Goal: Information Seeking & Learning: Learn about a topic

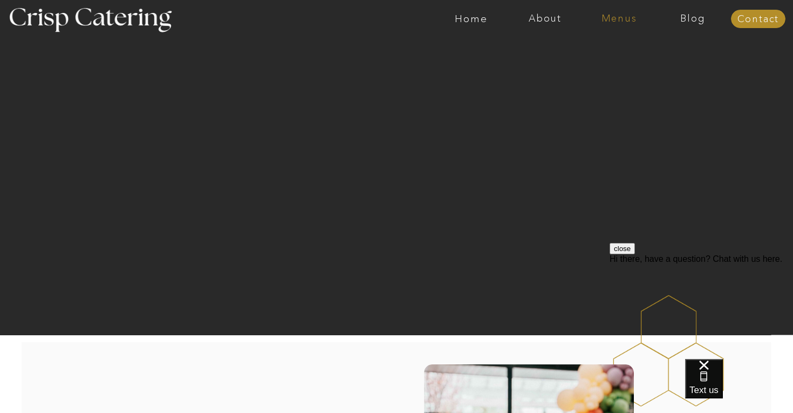
click at [608, 16] on nav "Menus" at bounding box center [619, 18] width 74 height 11
click at [612, 45] on nav "Summer (Mar-Aug)" at bounding box center [622, 49] width 97 height 10
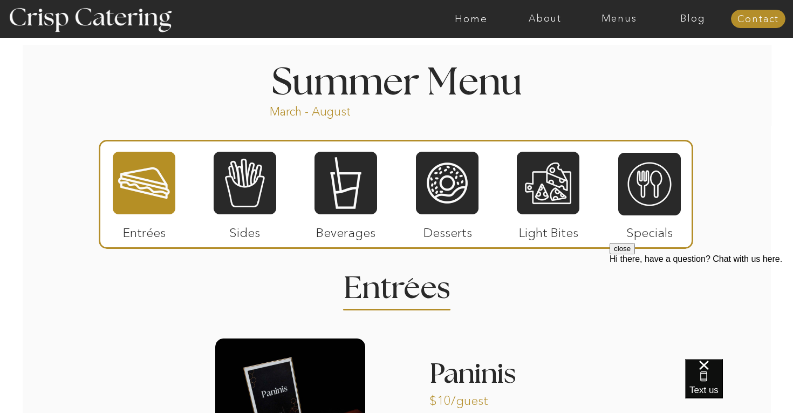
scroll to position [1018, 0]
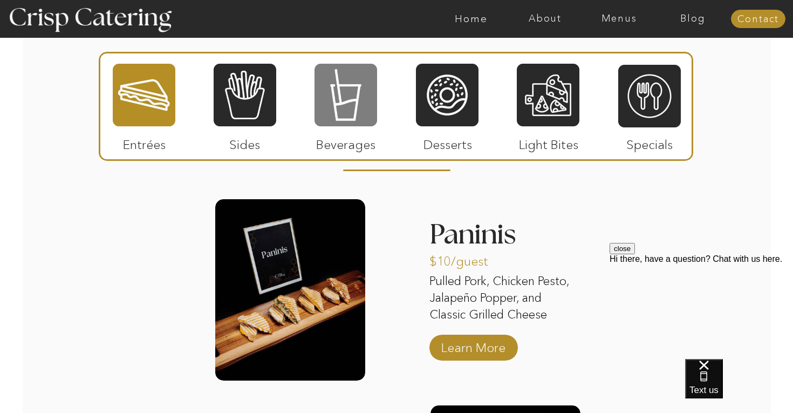
click at [339, 124] on div at bounding box center [346, 95] width 63 height 65
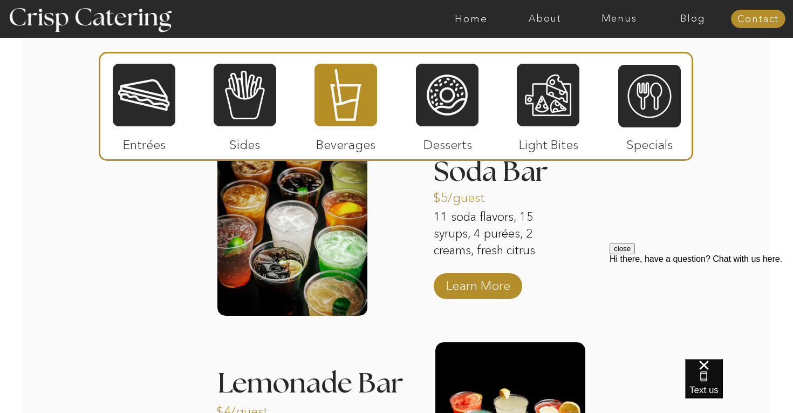
scroll to position [1072, 0]
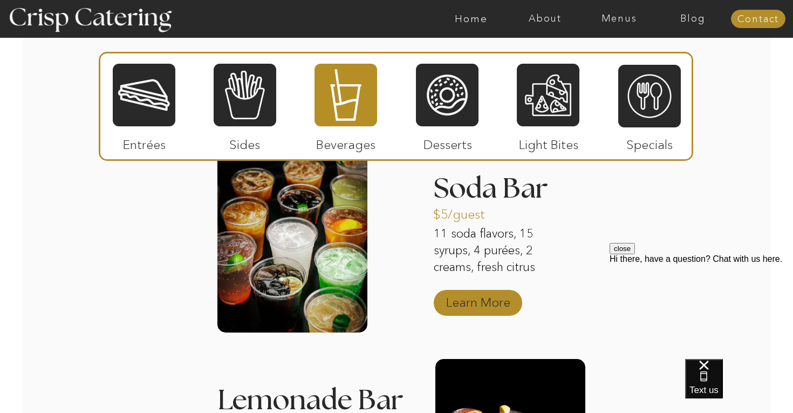
click at [478, 314] on p "Learn More" at bounding box center [479, 299] width 72 height 31
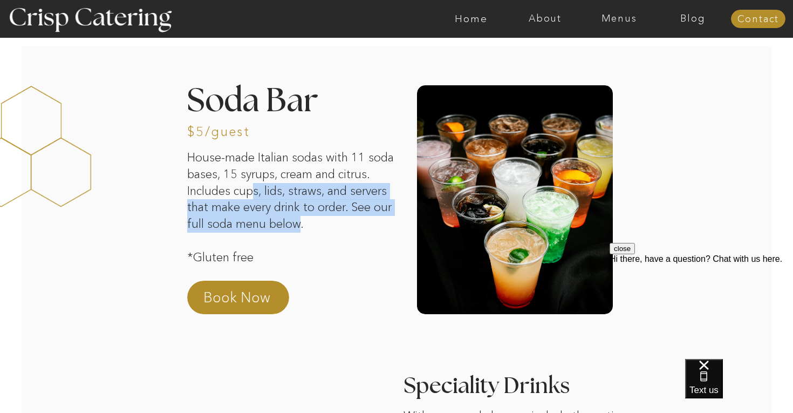
drag, startPoint x: 290, startPoint y: 188, endPoint x: 343, endPoint y: 225, distance: 65.1
click at [343, 225] on p "House-made Italian sodas with 11 soda bases, 15 syrups, cream and citrus. Inclu…" at bounding box center [290, 206] width 207 height 114
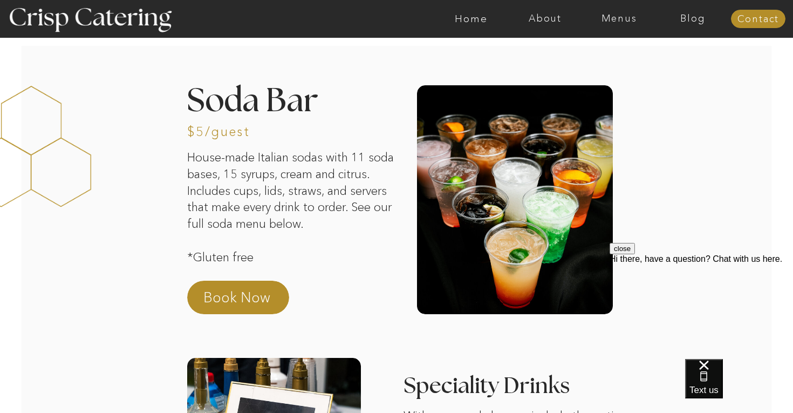
click at [297, 223] on p "House-made Italian sodas with 11 soda bases, 15 syrups, cream and citrus. Inclu…" at bounding box center [290, 206] width 207 height 114
click at [513, 219] on div at bounding box center [515, 199] width 196 height 229
click at [249, 300] on p "Book Now" at bounding box center [250, 301] width 95 height 26
click at [619, 13] on nav "Menus" at bounding box center [619, 18] width 74 height 11
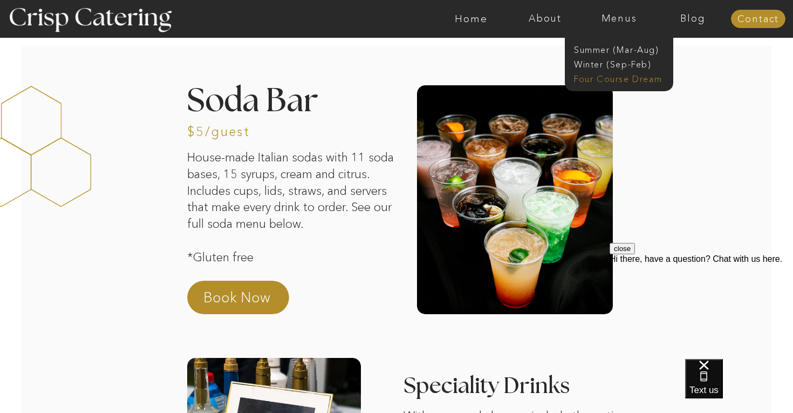
click at [609, 77] on nav "Four Course Dream" at bounding box center [622, 78] width 97 height 10
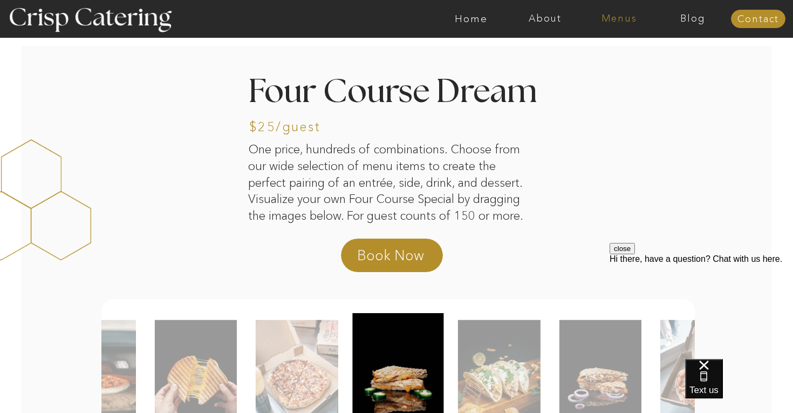
click at [617, 13] on nav "Menus" at bounding box center [619, 18] width 74 height 11
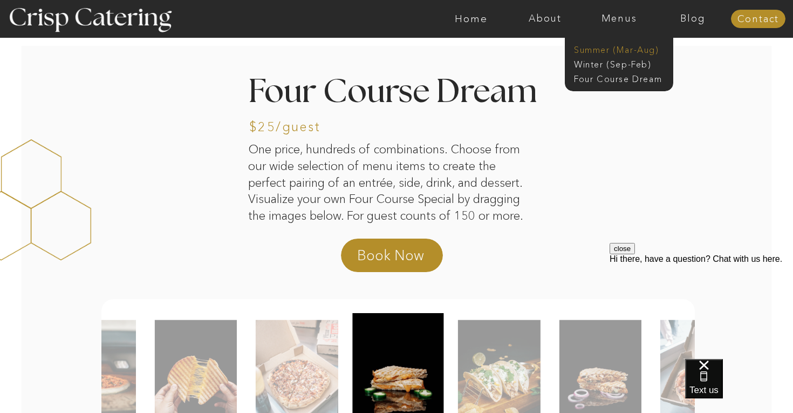
click at [611, 52] on nav "Summer (Mar-Aug)" at bounding box center [622, 49] width 97 height 10
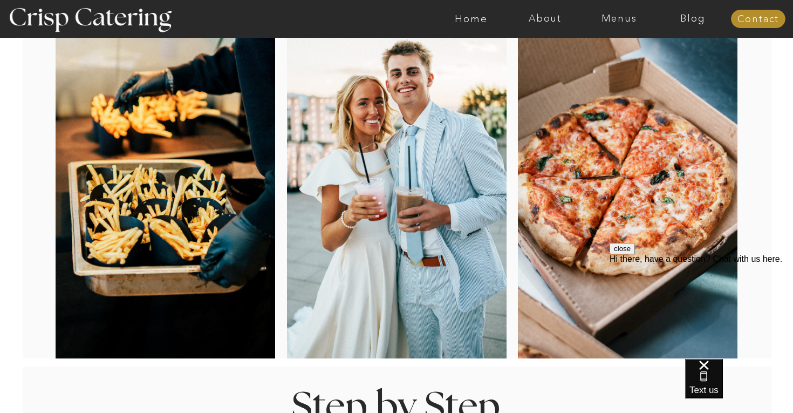
scroll to position [96, 0]
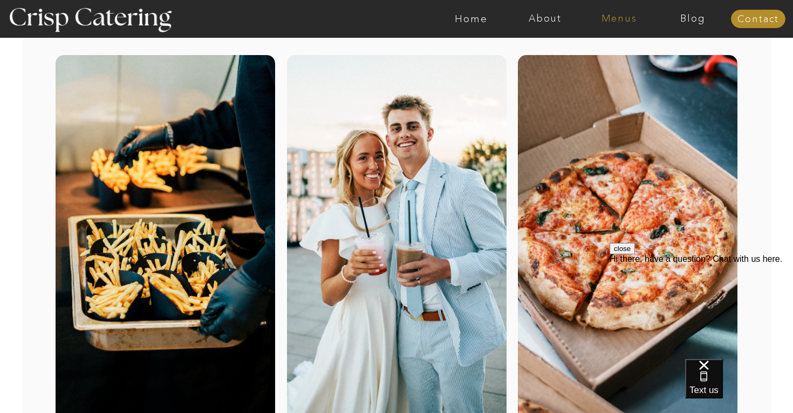
click at [608, 18] on nav "Menus" at bounding box center [619, 18] width 74 height 11
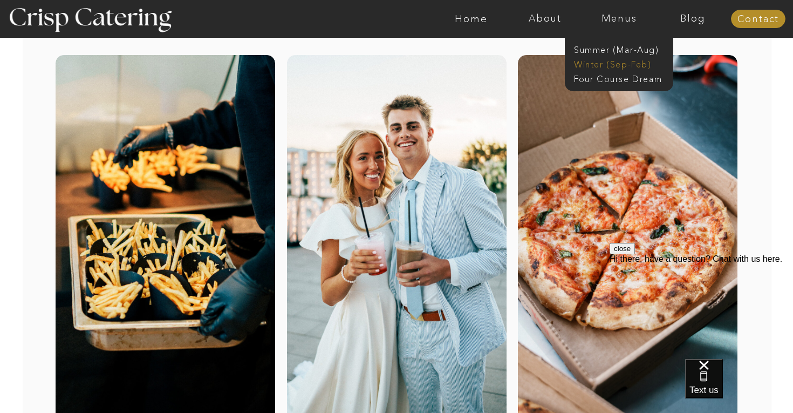
click at [607, 65] on nav "Winter (Sep-Feb)" at bounding box center [618, 63] width 89 height 10
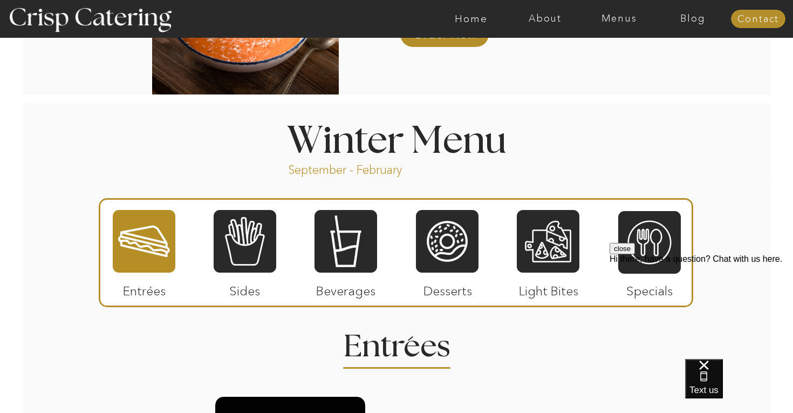
scroll to position [1110, 0]
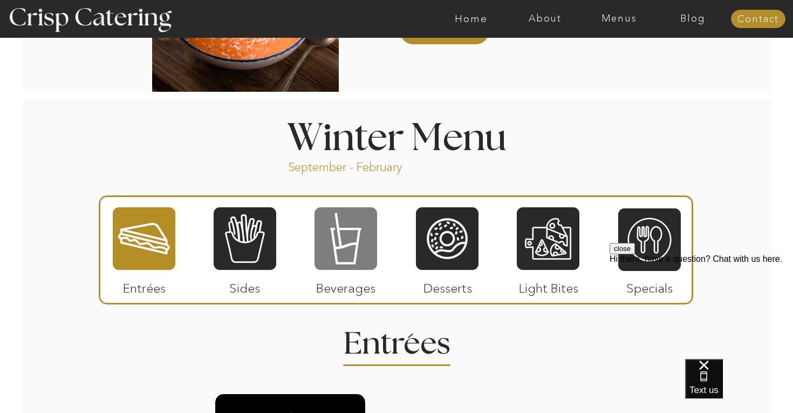
click at [346, 241] on div at bounding box center [346, 238] width 63 height 65
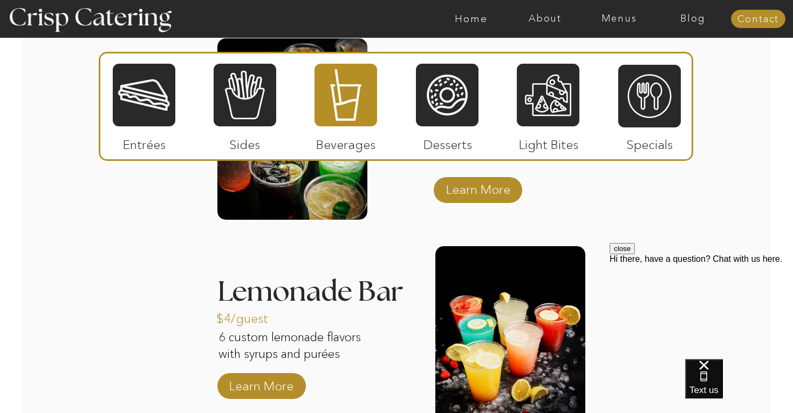
scroll to position [1296, 0]
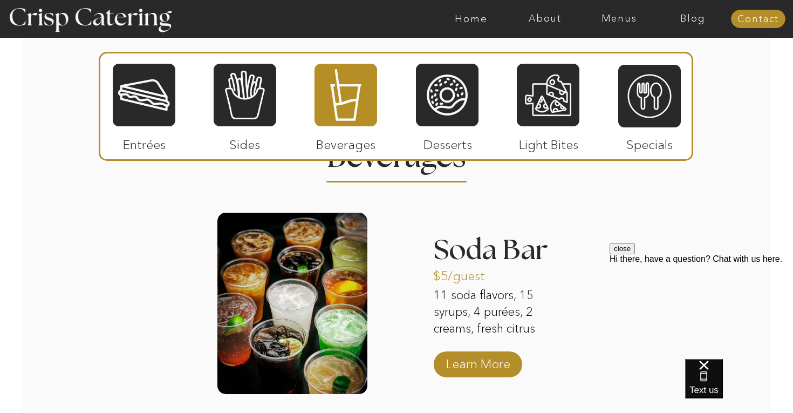
click at [636, 234] on div "About Home Menus Contact Blog About Crisp Crisp Cares Reviews faq About Home Me…" at bounding box center [396, 186] width 793 height 2964
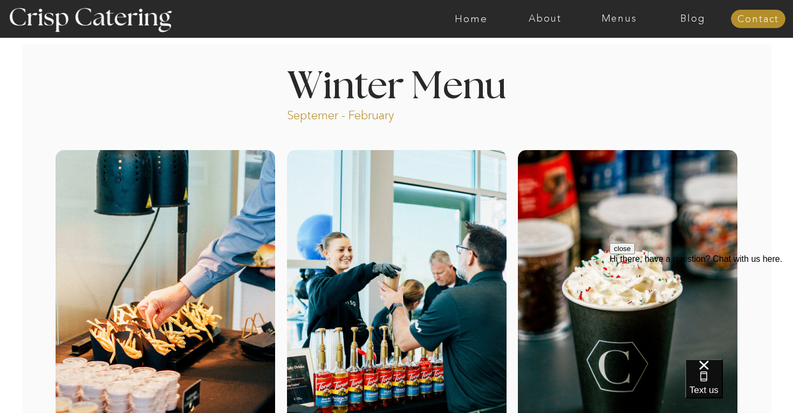
scroll to position [0, 0]
